Goal: Check status: Check status

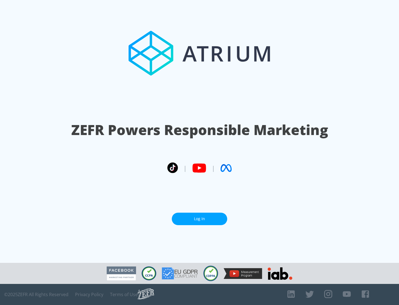
click at [199, 218] on link "Log In" at bounding box center [199, 218] width 55 height 12
